Goal: Information Seeking & Learning: Learn about a topic

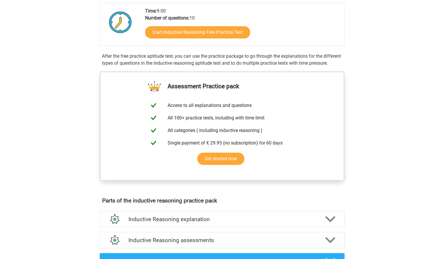
scroll to position [134, 0]
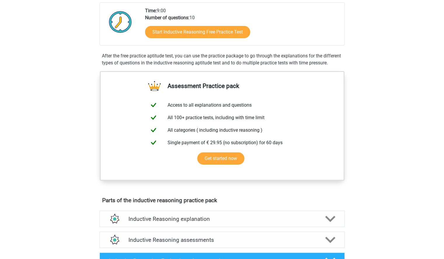
click at [230, 39] on div "Start Inductive Reasoning Free Practice Test" at bounding box center [242, 33] width 195 height 24
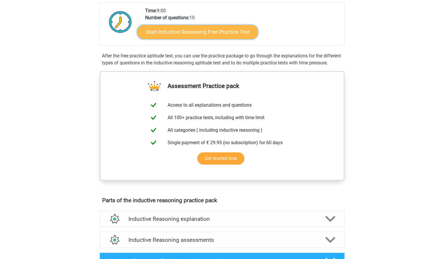
click at [231, 35] on link "Start Inductive Reasoning Free Practice Test" at bounding box center [197, 32] width 121 height 14
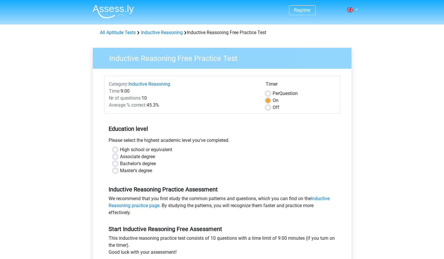
click at [133, 165] on label "Bachelor's degree" at bounding box center [138, 163] width 36 height 7
click at [118, 165] on input "Bachelor's degree" at bounding box center [115, 163] width 5 height 6
radio input "true"
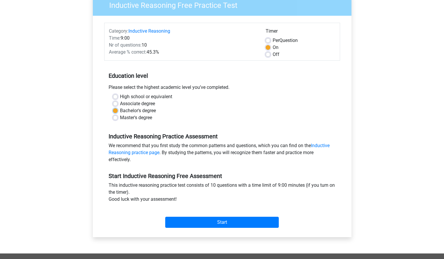
scroll to position [53, 0]
click at [275, 41] on span "Per" at bounding box center [275, 40] width 7 height 6
click at [270, 41] on input "Per Question" at bounding box center [267, 40] width 5 height 6
radio input "true"
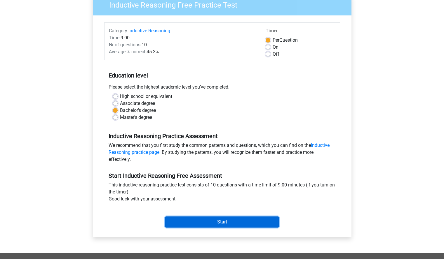
click at [256, 217] on input "Start" at bounding box center [221, 222] width 113 height 11
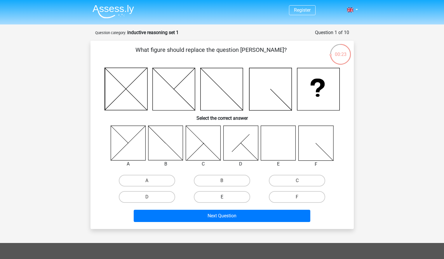
click at [230, 198] on label "E" at bounding box center [222, 197] width 56 height 12
click at [225, 198] on input "E" at bounding box center [224, 199] width 4 height 4
radio input "true"
click at [239, 223] on div "Next Question" at bounding box center [221, 217] width 225 height 15
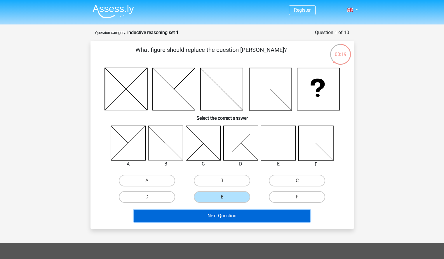
click at [240, 217] on button "Next Question" at bounding box center [222, 216] width 176 height 12
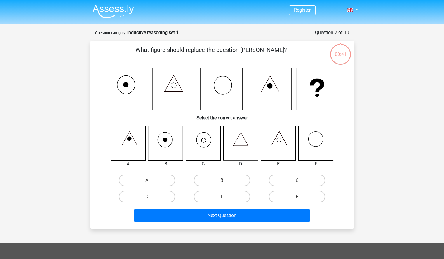
scroll to position [29, 0]
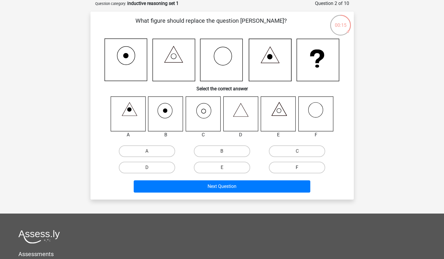
click at [291, 163] on label "F" at bounding box center [297, 168] width 56 height 12
click at [297, 168] on input "F" at bounding box center [299, 170] width 4 height 4
radio input "true"
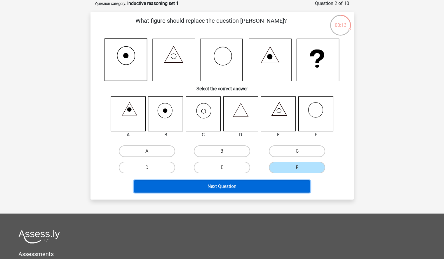
click at [280, 184] on button "Next Question" at bounding box center [222, 187] width 176 height 12
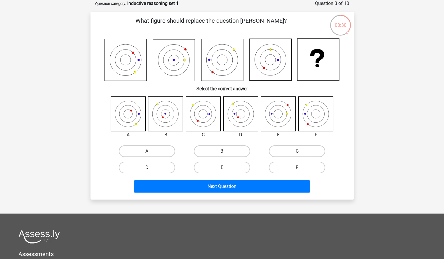
click at [156, 169] on label "D" at bounding box center [147, 168] width 56 height 12
click at [151, 169] on input "D" at bounding box center [149, 170] width 4 height 4
radio input "true"
click at [300, 158] on div "C" at bounding box center [296, 151] width 75 height 16
click at [302, 154] on label "C" at bounding box center [297, 152] width 56 height 12
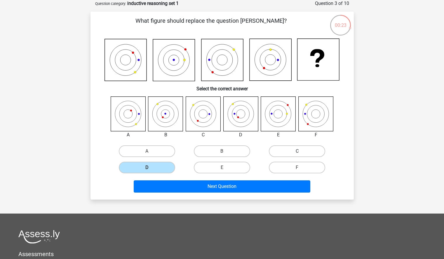
click at [301, 154] on input "C" at bounding box center [299, 153] width 4 height 4
radio input "true"
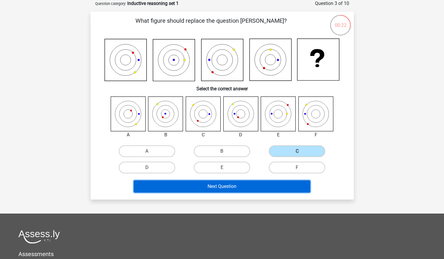
click at [272, 186] on button "Next Question" at bounding box center [222, 187] width 176 height 12
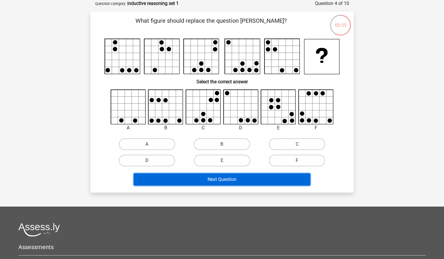
click at [297, 177] on button "Next Question" at bounding box center [222, 180] width 176 height 12
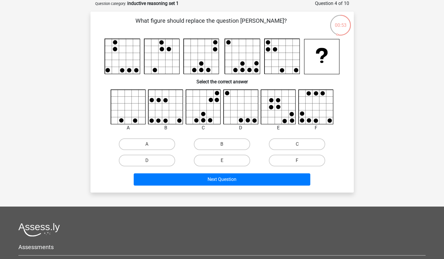
click at [181, 148] on div "A" at bounding box center [147, 145] width 70 height 12
click at [174, 160] on label "D" at bounding box center [147, 161] width 56 height 12
click at [151, 161] on input "D" at bounding box center [149, 163] width 4 height 4
radio input "true"
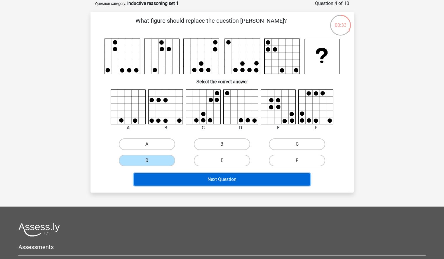
click at [202, 175] on button "Next Question" at bounding box center [222, 180] width 176 height 12
